Goal: Information Seeking & Learning: Learn about a topic

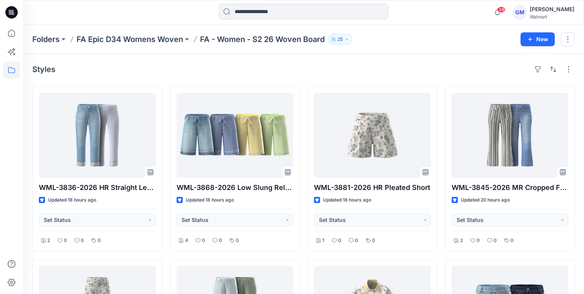
scroll to position [481, 0]
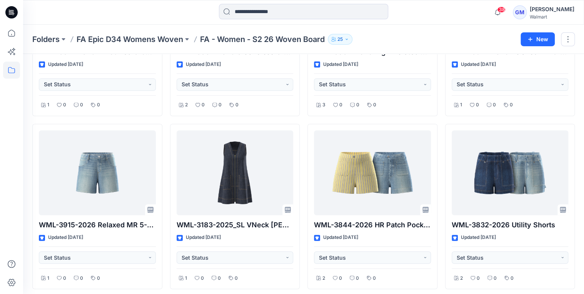
click at [166, 122] on div "WML-3836-2026 HR Straight Leg Cuffed Crop [PERSON_NAME] Updated 18 hours ago Se…" at bounding box center [303, 120] width 543 height 1030
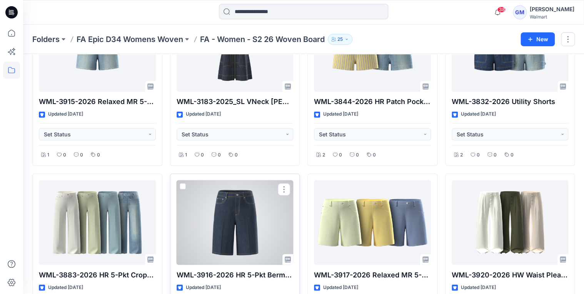
scroll to position [697, 0]
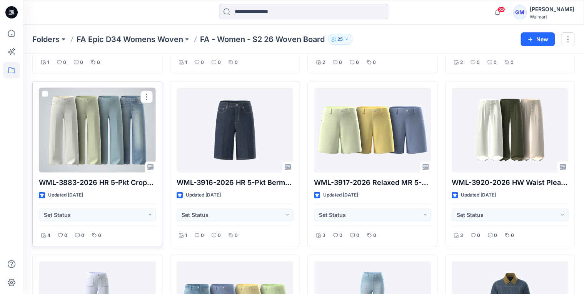
click at [82, 144] on div at bounding box center [97, 129] width 117 height 85
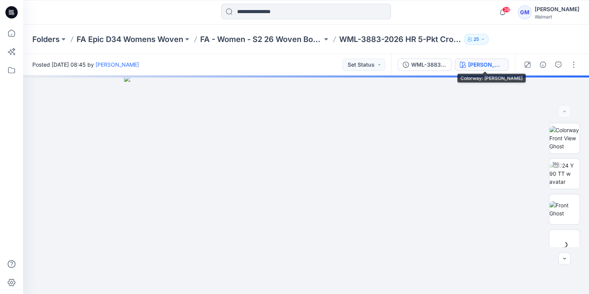
click at [491, 68] on div "[PERSON_NAME]" at bounding box center [485, 64] width 35 height 8
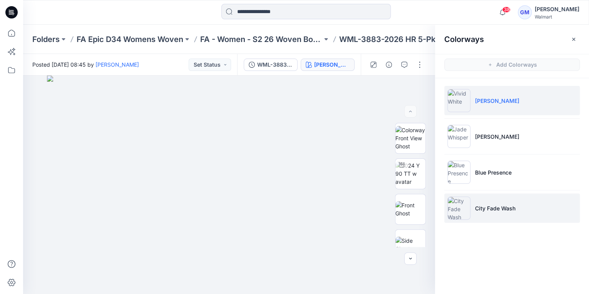
click at [497, 206] on p "City Fade Wash" at bounding box center [495, 208] width 40 height 8
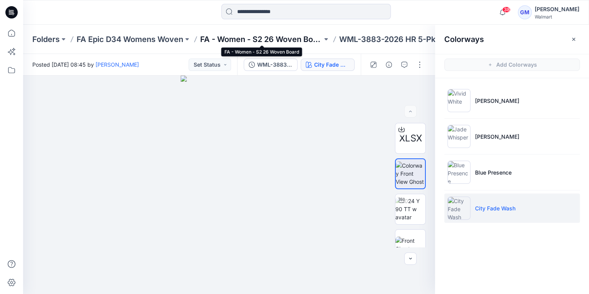
click at [289, 43] on p "FA - Women - S2 26 Woven Board" at bounding box center [261, 39] width 122 height 11
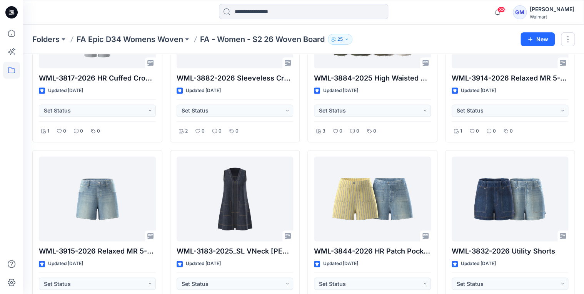
scroll to position [493, 0]
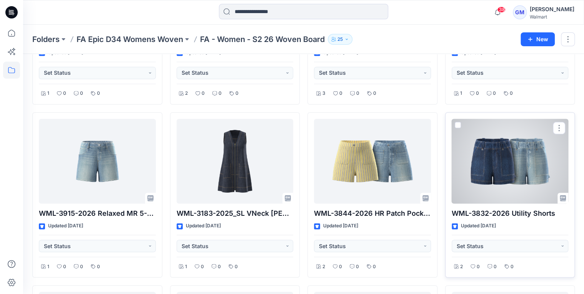
click at [516, 172] on div at bounding box center [510, 161] width 117 height 85
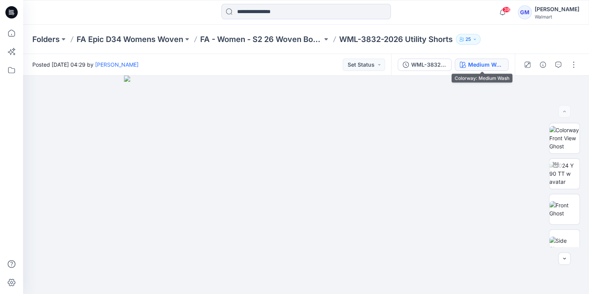
click at [476, 65] on div "Medium Wash" at bounding box center [485, 64] width 35 height 8
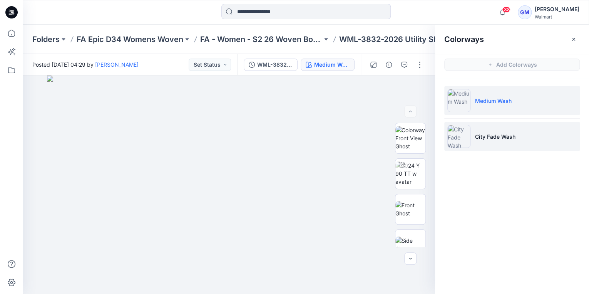
click at [472, 142] on li "City Fade Wash" at bounding box center [512, 136] width 136 height 29
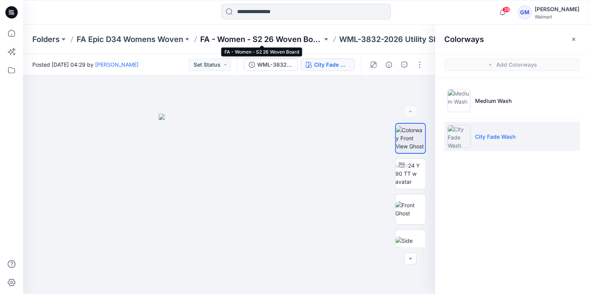
click at [264, 42] on p "FA - Women - S2 26 Woven Board" at bounding box center [261, 39] width 122 height 11
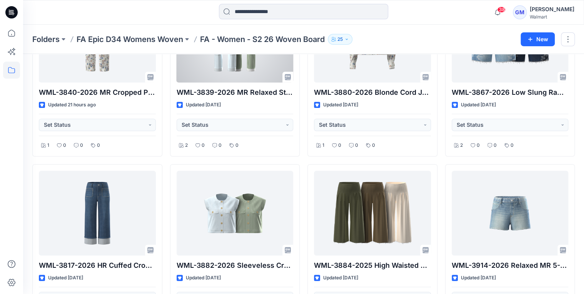
scroll to position [277, 0]
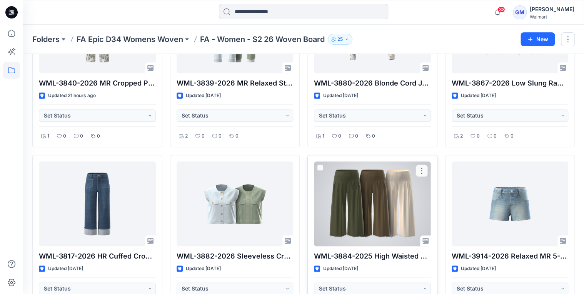
click at [343, 209] on div at bounding box center [372, 203] width 117 height 85
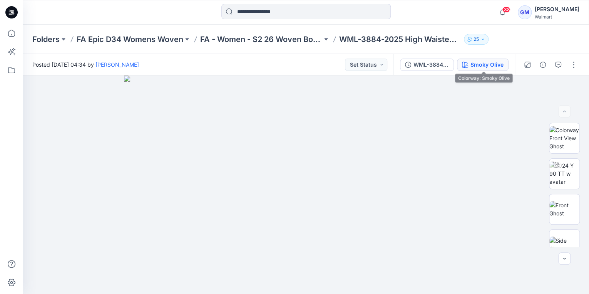
click at [499, 62] on div "Smoky Olive" at bounding box center [486, 64] width 33 height 8
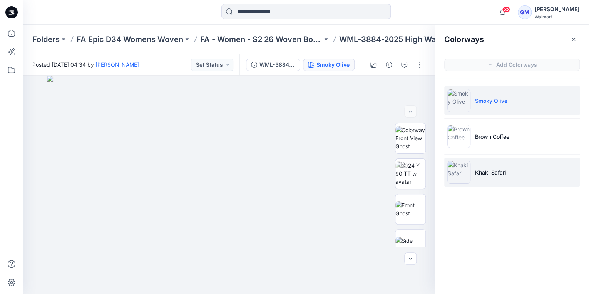
click at [484, 176] on li "Khaki Safari" at bounding box center [512, 171] width 136 height 29
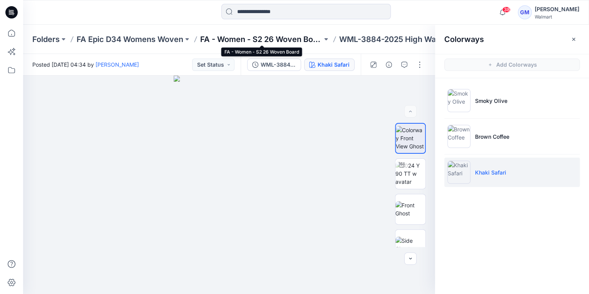
click at [275, 38] on p "FA - Women - S2 26 Woven Board" at bounding box center [261, 39] width 122 height 11
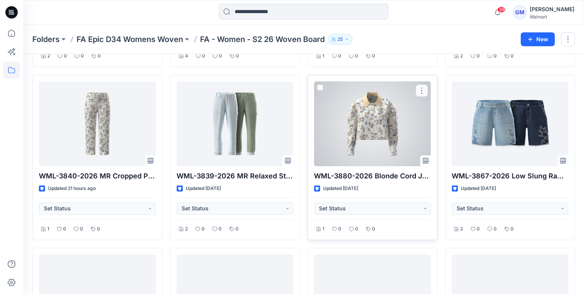
scroll to position [185, 0]
click at [376, 112] on div at bounding box center [372, 123] width 117 height 85
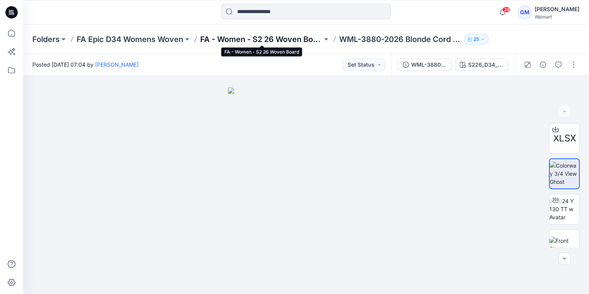
click at [286, 42] on p "FA - Women - S2 26 Woven Board" at bounding box center [261, 39] width 122 height 11
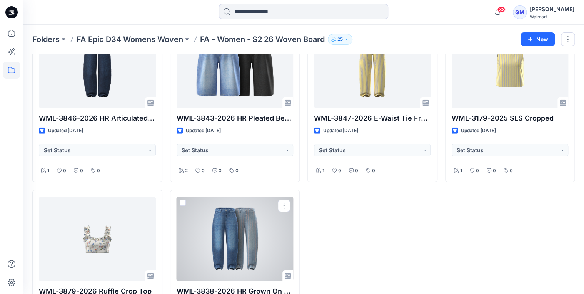
scroll to position [1073, 0]
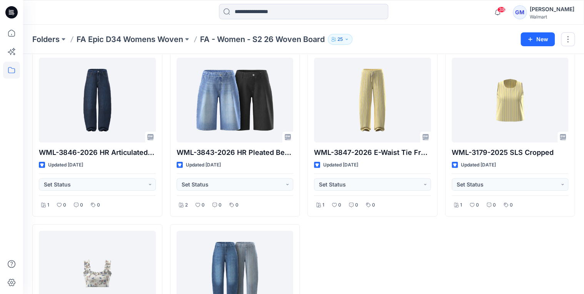
click at [397, 14] on div at bounding box center [303, 12] width 281 height 17
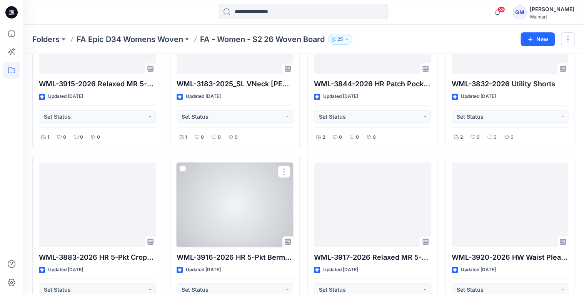
scroll to position [549, 0]
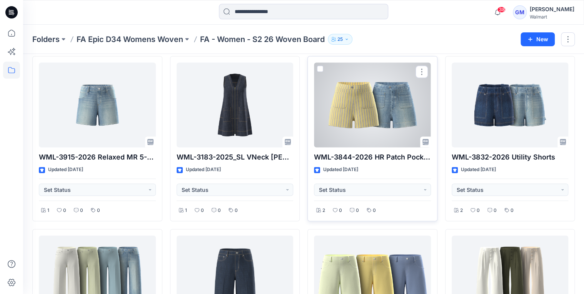
click at [350, 125] on div at bounding box center [372, 104] width 117 height 85
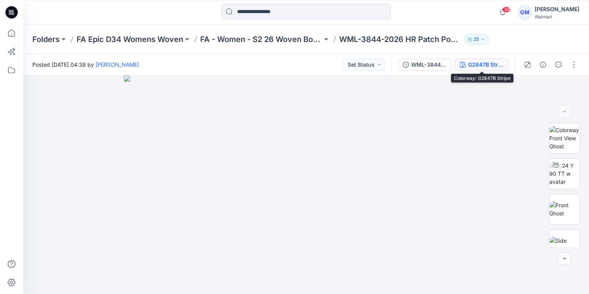
click at [481, 64] on div "G2847B Stripe" at bounding box center [485, 64] width 35 height 8
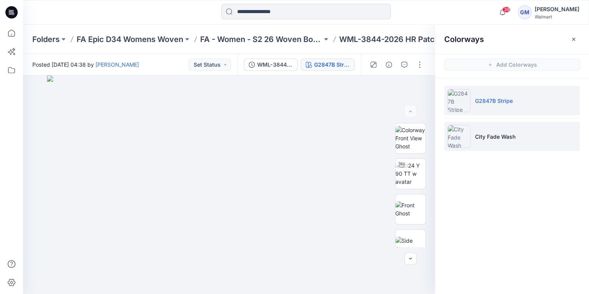
click at [473, 140] on li "City Fade Wash" at bounding box center [512, 136] width 136 height 29
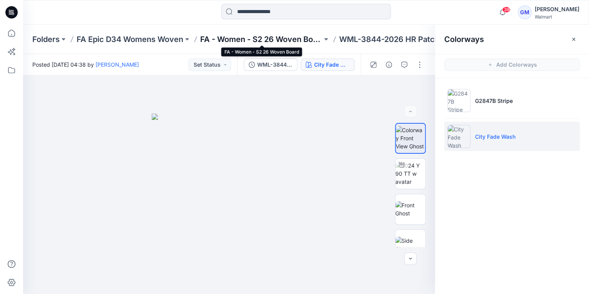
click at [294, 36] on p "FA - Women - S2 26 Woven Board" at bounding box center [261, 39] width 122 height 11
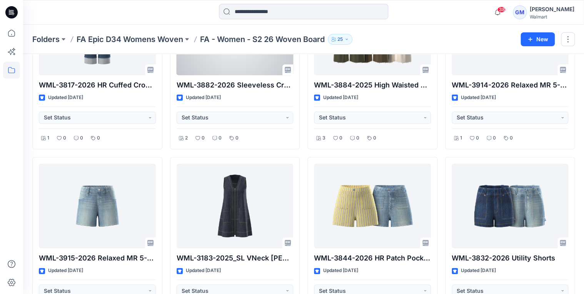
scroll to position [493, 0]
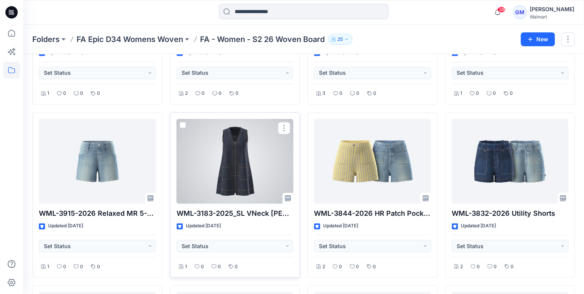
click at [238, 157] on div at bounding box center [235, 161] width 117 height 85
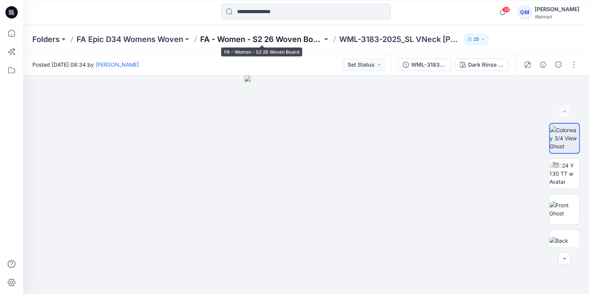
click at [273, 37] on p "FA - Women - S2 26 Woven Board" at bounding box center [261, 39] width 122 height 11
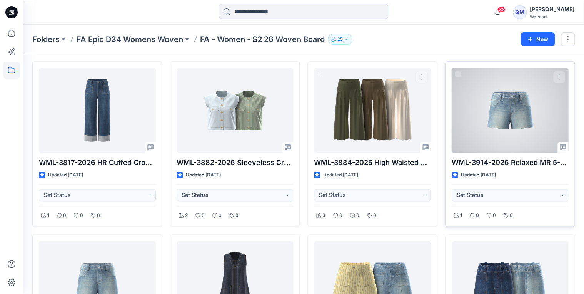
scroll to position [370, 0]
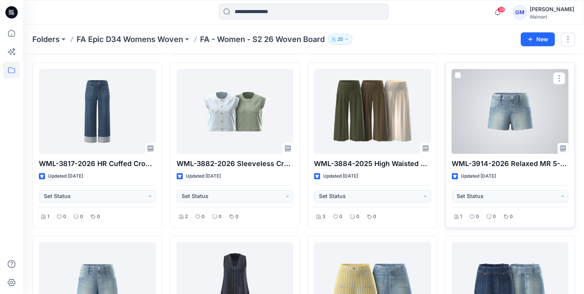
click at [508, 97] on div at bounding box center [510, 111] width 117 height 85
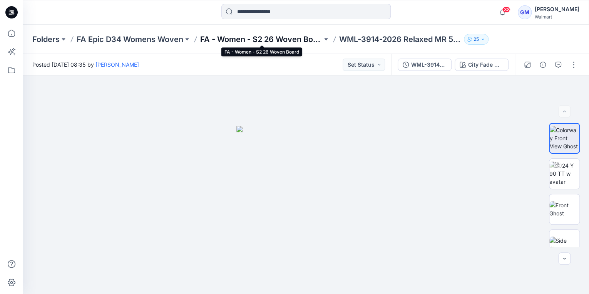
click at [293, 41] on p "FA - Women - S2 26 Woven Board" at bounding box center [261, 39] width 122 height 11
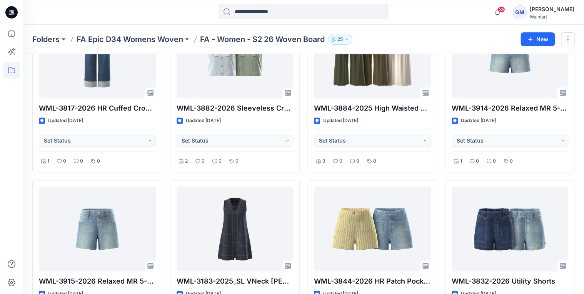
scroll to position [462, 0]
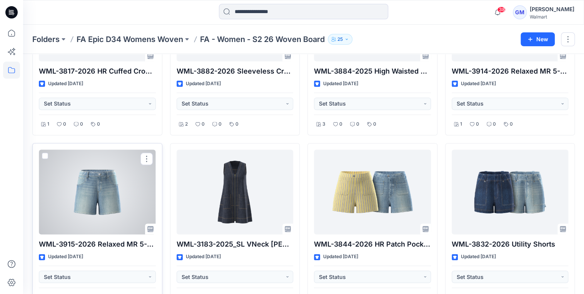
click at [104, 195] on div at bounding box center [97, 191] width 117 height 85
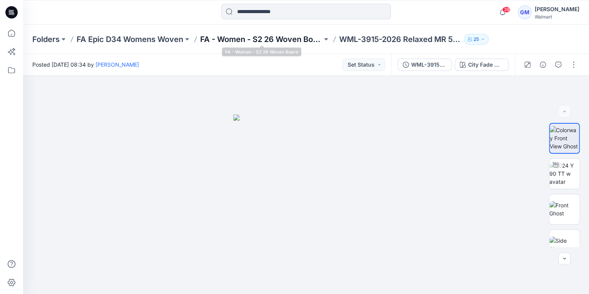
click at [272, 40] on p "FA - Women - S2 26 Woven Board" at bounding box center [261, 39] width 122 height 11
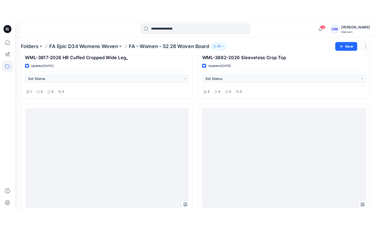
scroll to position [2309, 0]
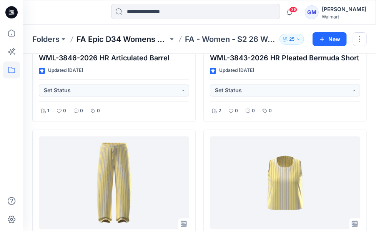
click at [136, 37] on p "FA Epic D34 Womens Woven" at bounding box center [123, 39] width 92 height 11
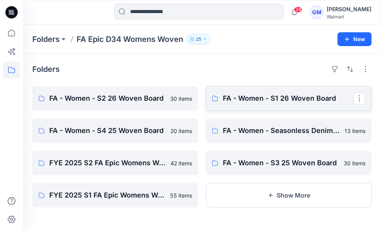
click at [299, 92] on link "FA - Women - S1 26 Woven Board" at bounding box center [289, 98] width 166 height 25
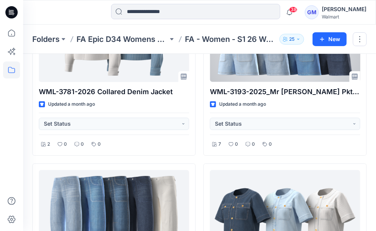
scroll to position [554, 0]
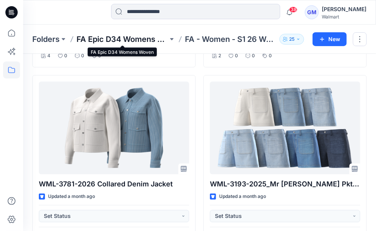
click at [129, 37] on p "FA Epic D34 Womens Woven" at bounding box center [123, 39] width 92 height 11
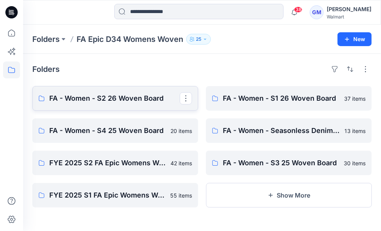
click at [114, 108] on link "FA - Women - S2 26 Woven Board" at bounding box center [115, 98] width 166 height 25
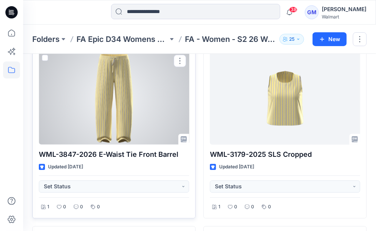
scroll to position [2384, 0]
